Goal: Information Seeking & Learning: Compare options

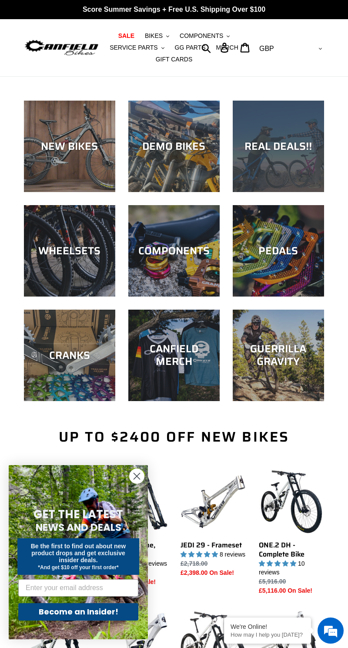
click at [278, 192] on div "REAL DEALS!!" at bounding box center [278, 192] width 91 height 0
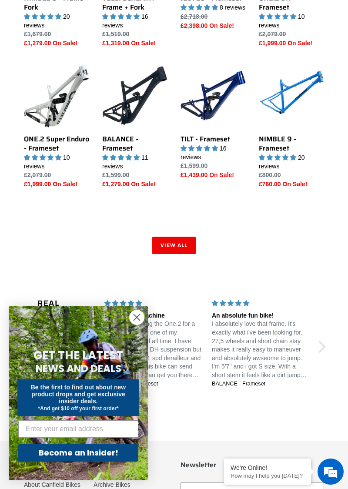
scroll to position [1016, 0]
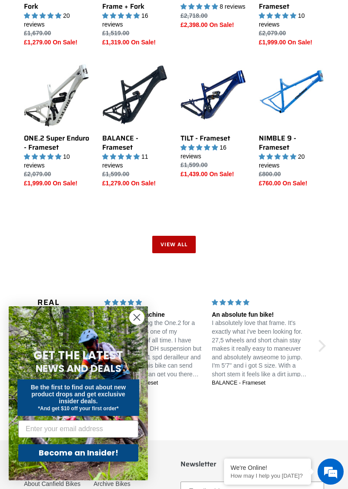
click at [177, 253] on link "View all" at bounding box center [174, 244] width 44 height 17
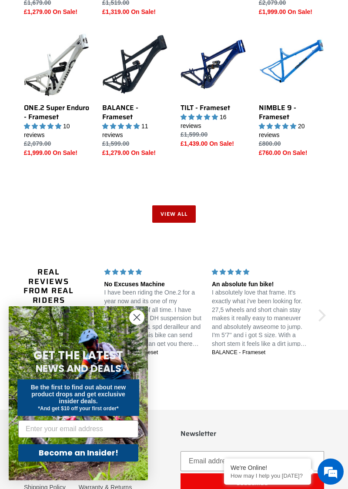
scroll to position [1053, 0]
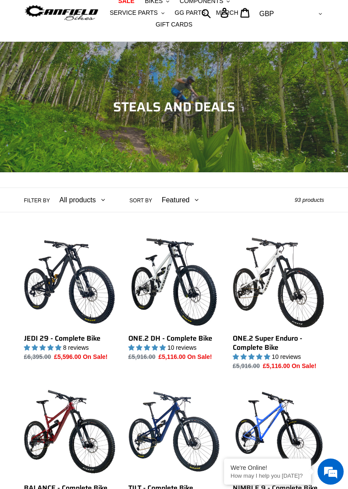
scroll to position [35, 0]
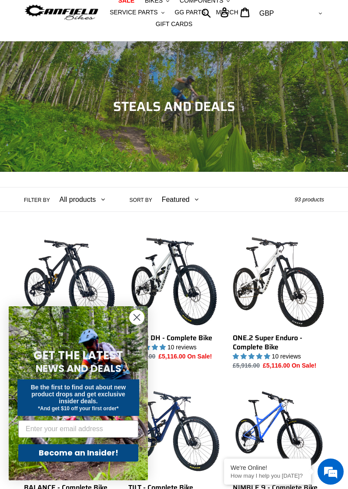
click at [138, 321] on icon "Close dialog" at bounding box center [137, 318] width 6 height 6
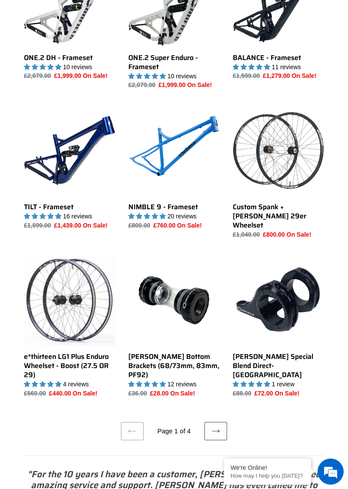
scroll to position [1084, 0]
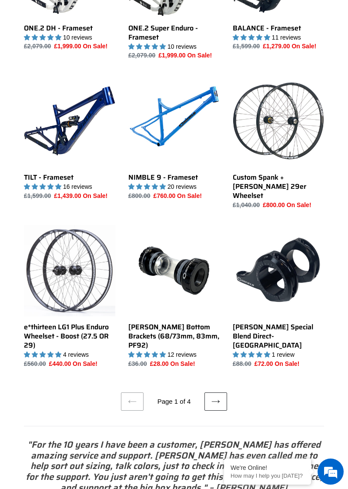
click at [223, 396] on link "Next page" at bounding box center [216, 402] width 23 height 18
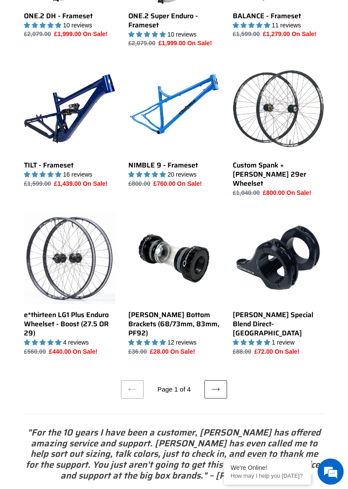
scroll to position [1121, 0]
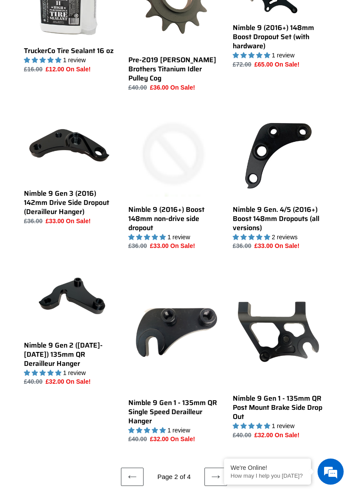
scroll to position [1292, 0]
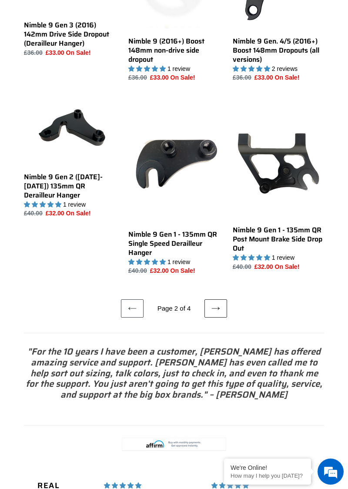
click at [212, 307] on icon at bounding box center [216, 308] width 9 height 9
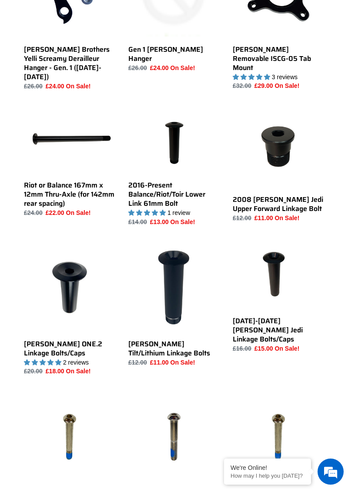
scroll to position [550, 0]
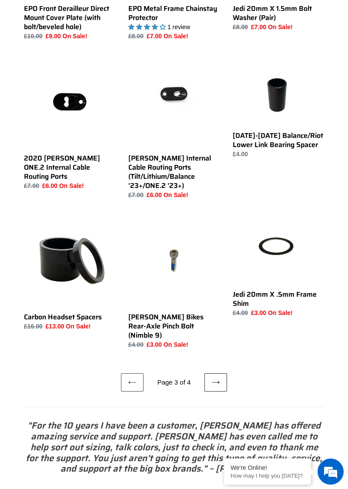
click at [220, 374] on link "Next page" at bounding box center [216, 383] width 23 height 18
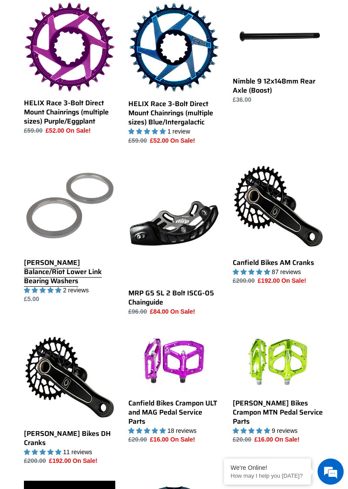
click at [26, 201] on link "Canfield Balance/Riot Lower Link Bearing Washers" at bounding box center [69, 233] width 91 height 144
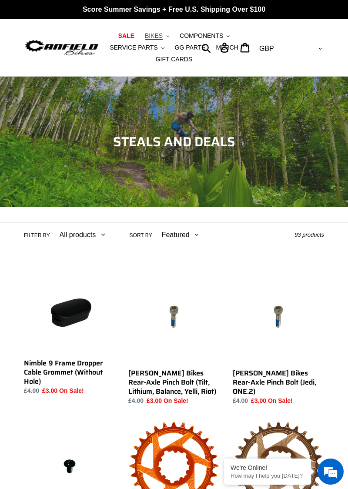
click at [156, 32] on span "BIKES" at bounding box center [154, 35] width 18 height 7
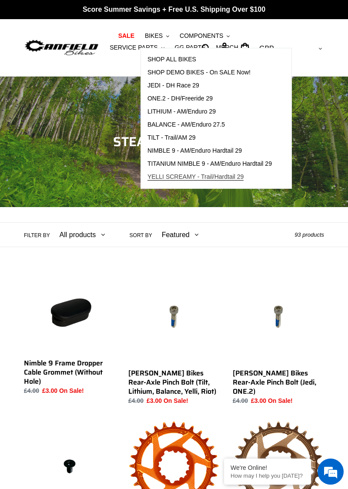
click at [152, 175] on span "YELLI SCREAMY - Trail/Hardtail 29" at bounding box center [196, 176] width 97 height 7
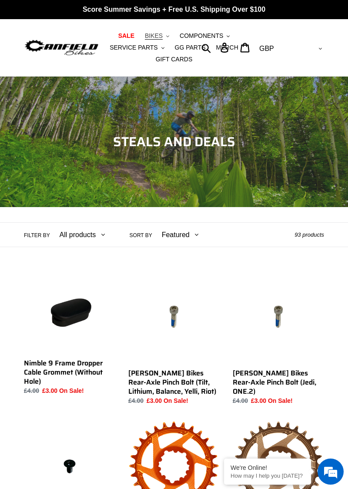
click at [163, 31] on button "BIKES .cls-1{fill:#231f20}" at bounding box center [157, 36] width 33 height 12
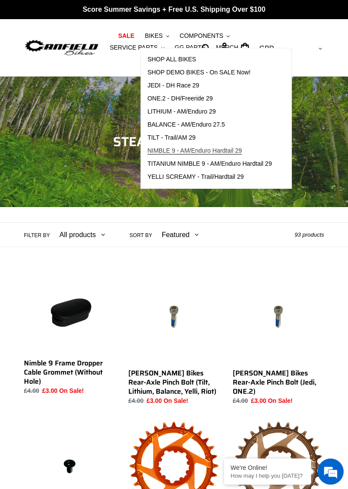
click at [233, 155] on link "NIMBLE 9 - AM/Enduro Hardtail 29" at bounding box center [210, 151] width 138 height 13
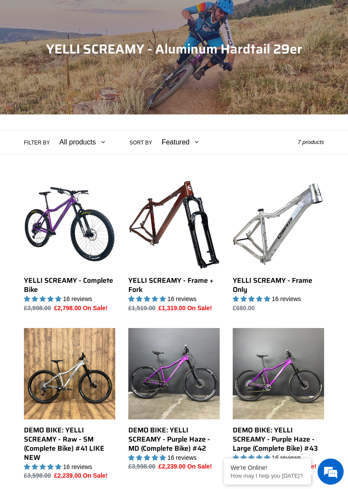
scroll to position [199, 0]
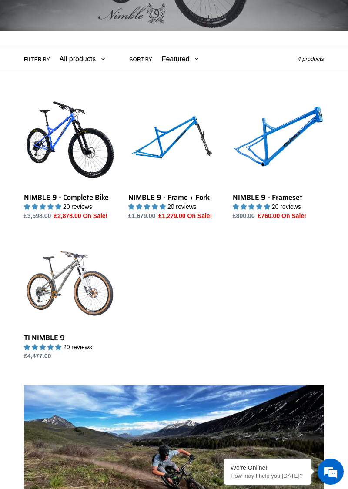
scroll to position [176, 0]
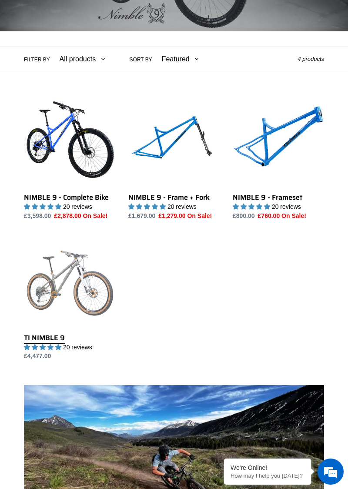
click at [51, 271] on link "TI NIMBLE 9" at bounding box center [69, 298] width 91 height 125
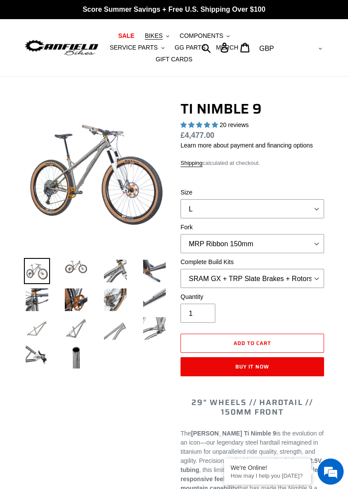
select select "highest-rating"
